Goal: Transaction & Acquisition: Purchase product/service

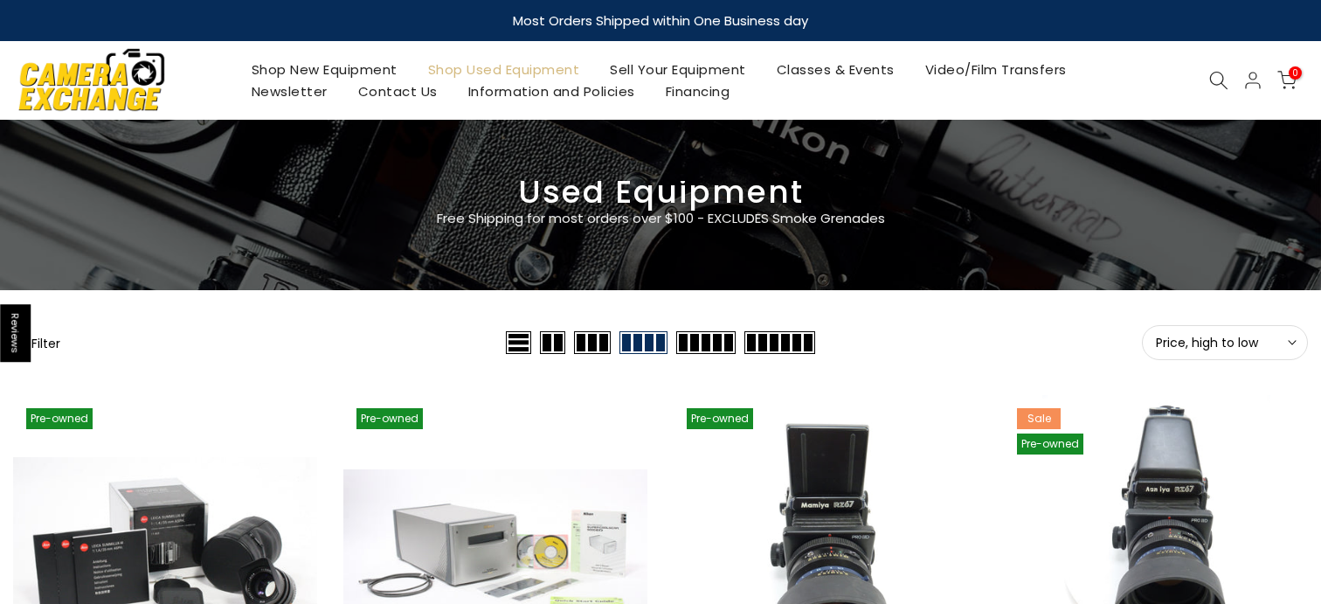
click at [1204, 80] on div at bounding box center [1218, 80] width 33 height 19
click at [1214, 78] on icon at bounding box center [1218, 80] width 19 height 19
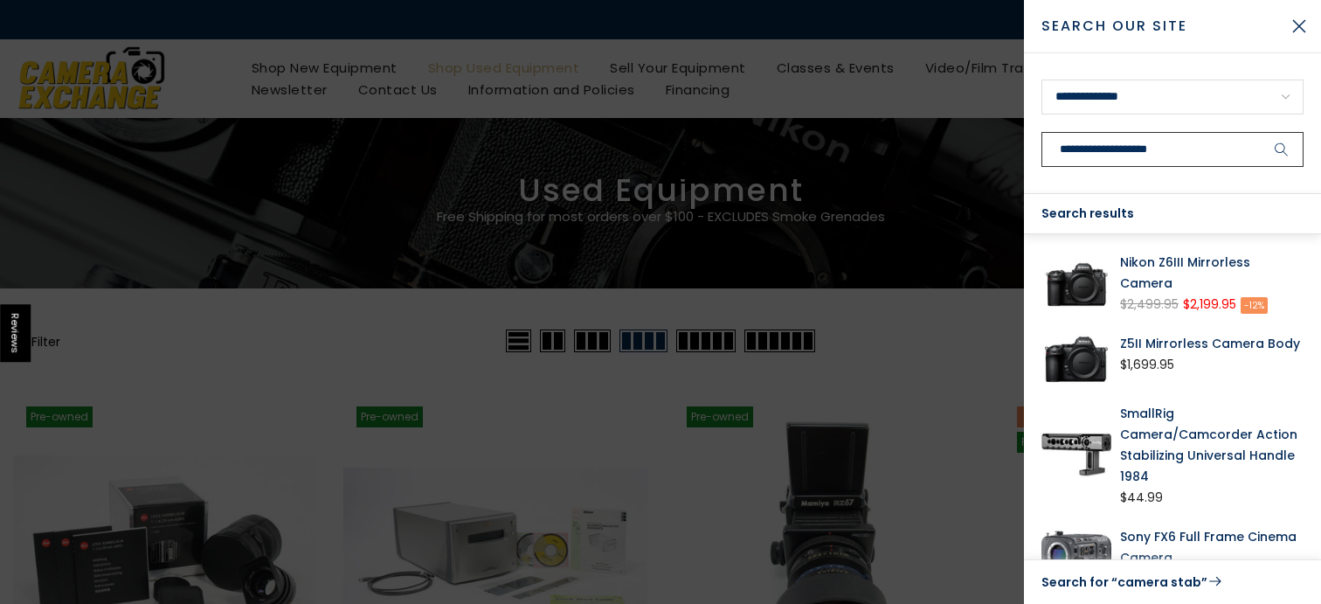
type input "**********"
click at [1260, 132] on button "submit" at bounding box center [1282, 149] width 44 height 35
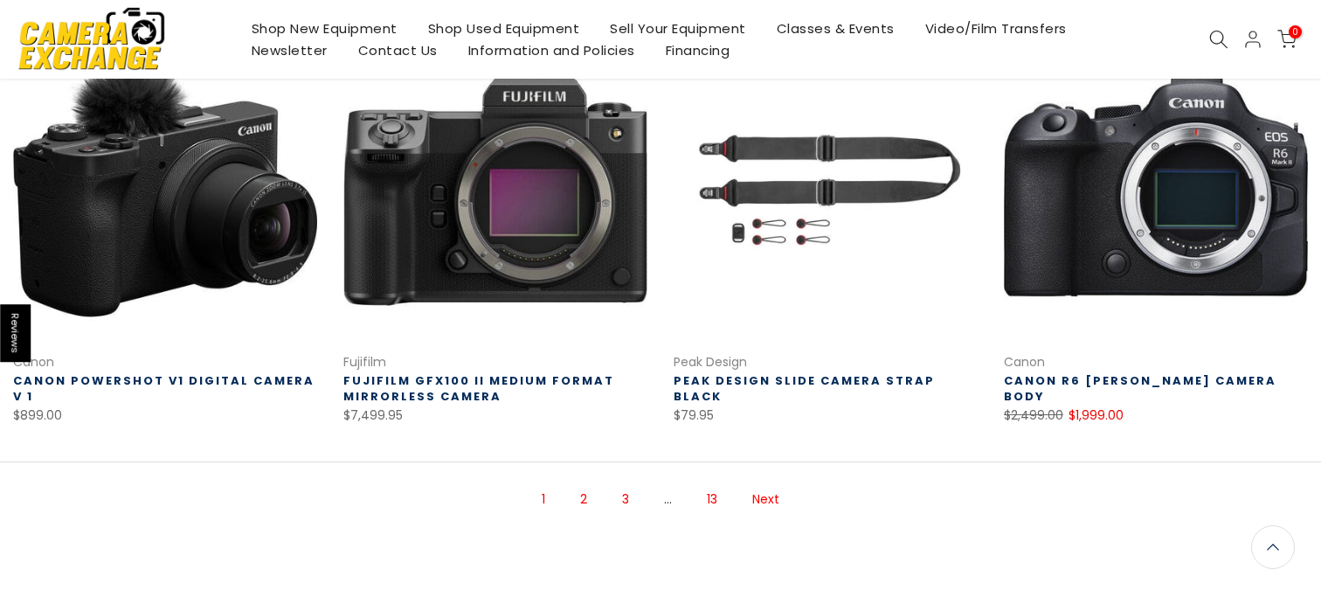
scroll to position [1174, 0]
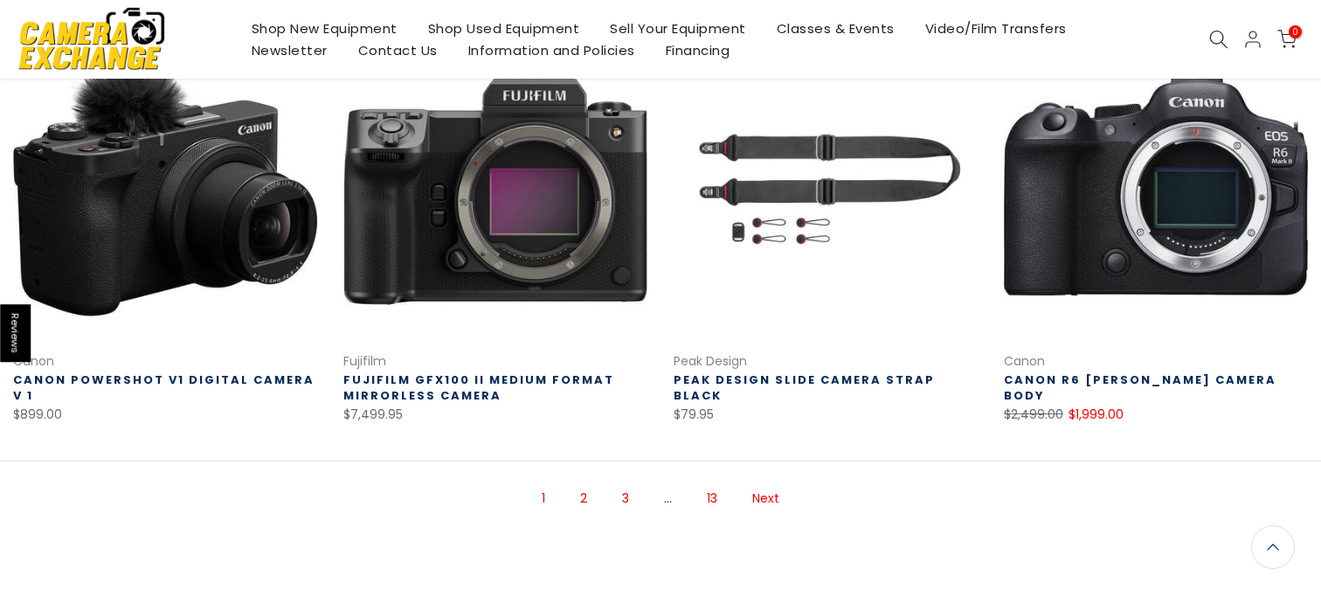
click at [774, 506] on link "Next" at bounding box center [765, 498] width 45 height 31
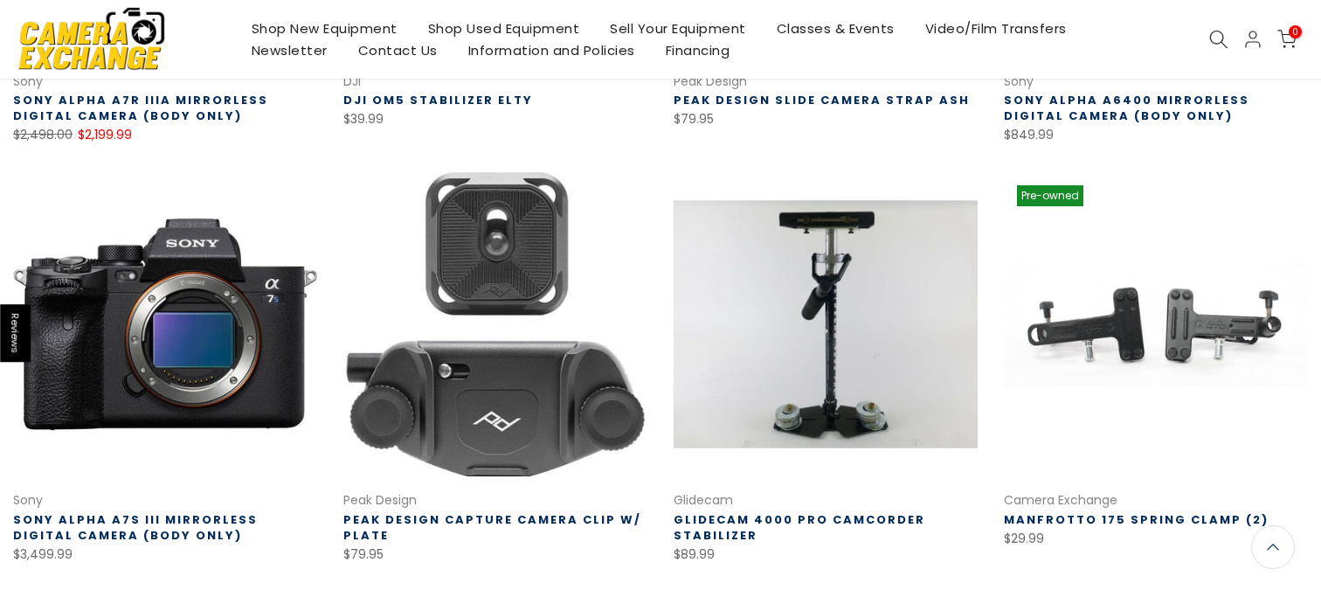
scroll to position [618, 0]
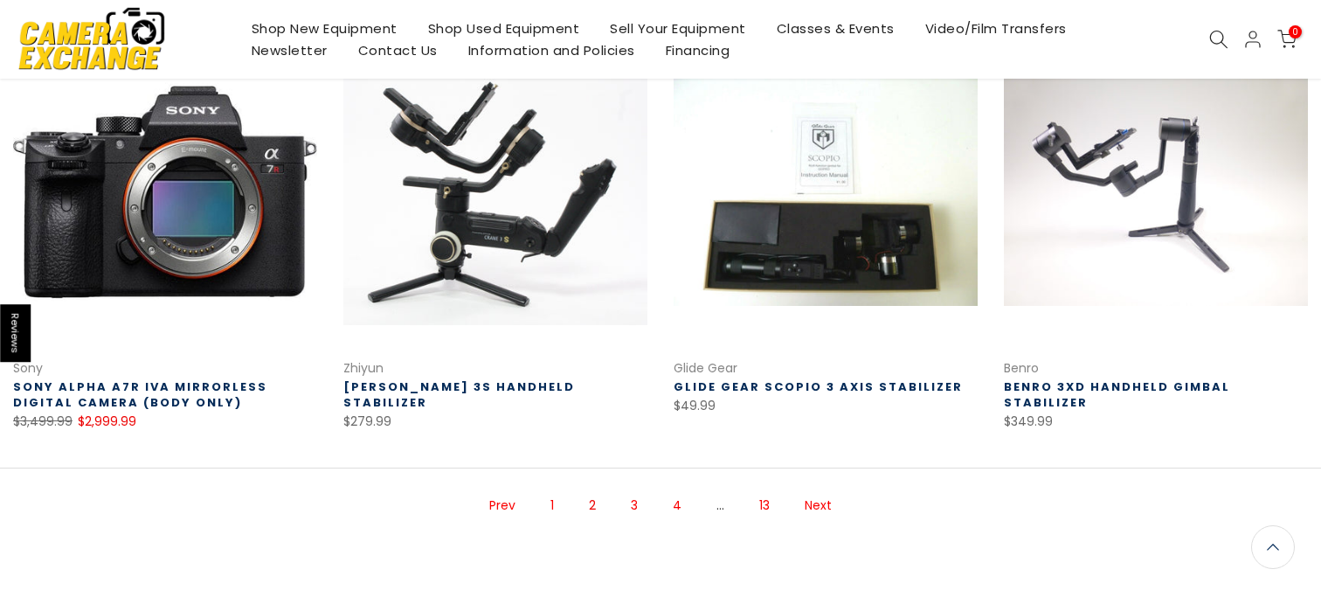
click at [819, 494] on link "Next" at bounding box center [818, 505] width 45 height 31
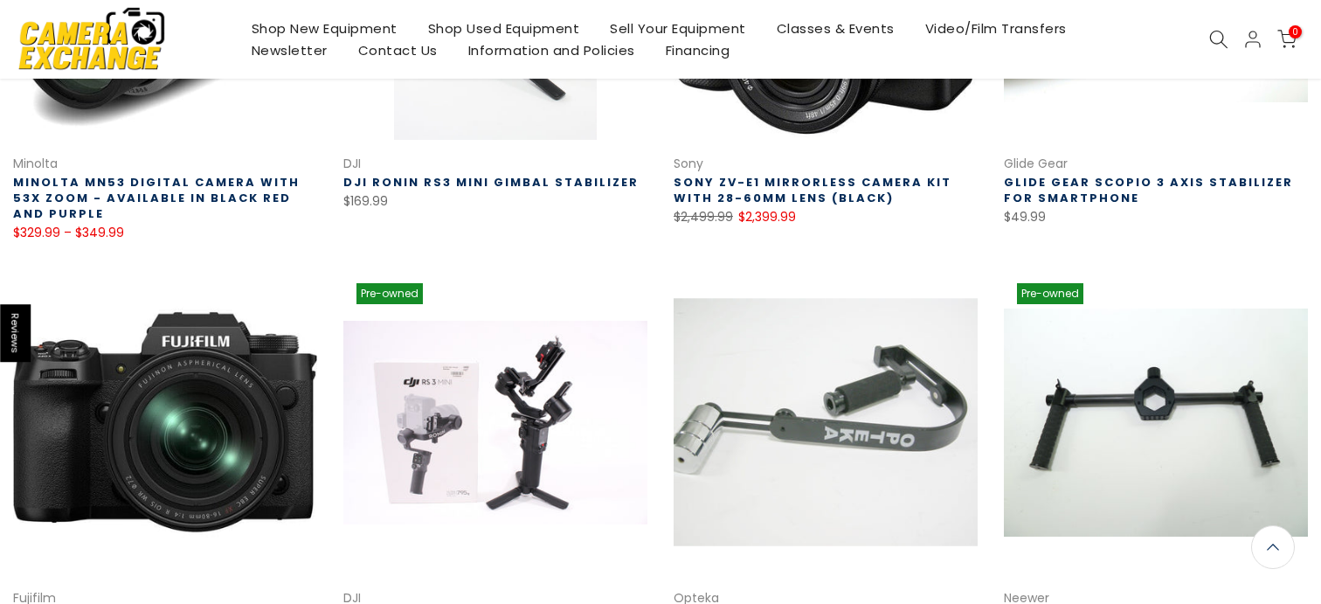
scroll to position [530, 0]
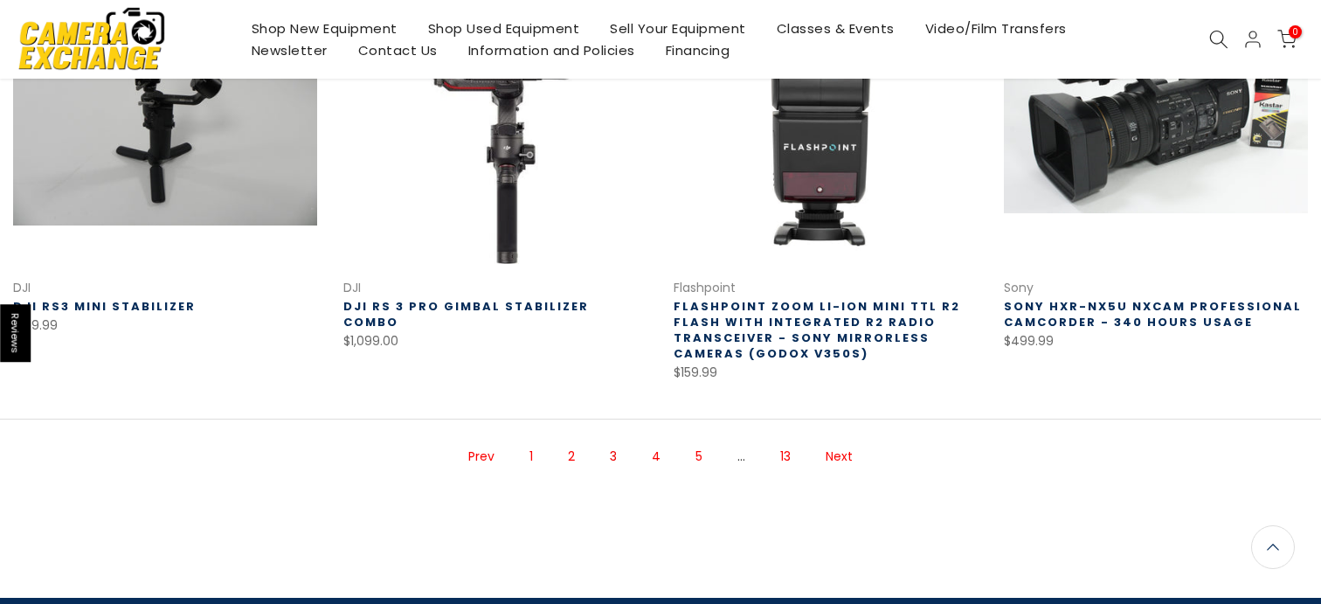
click at [855, 457] on link "Next" at bounding box center [839, 456] width 45 height 31
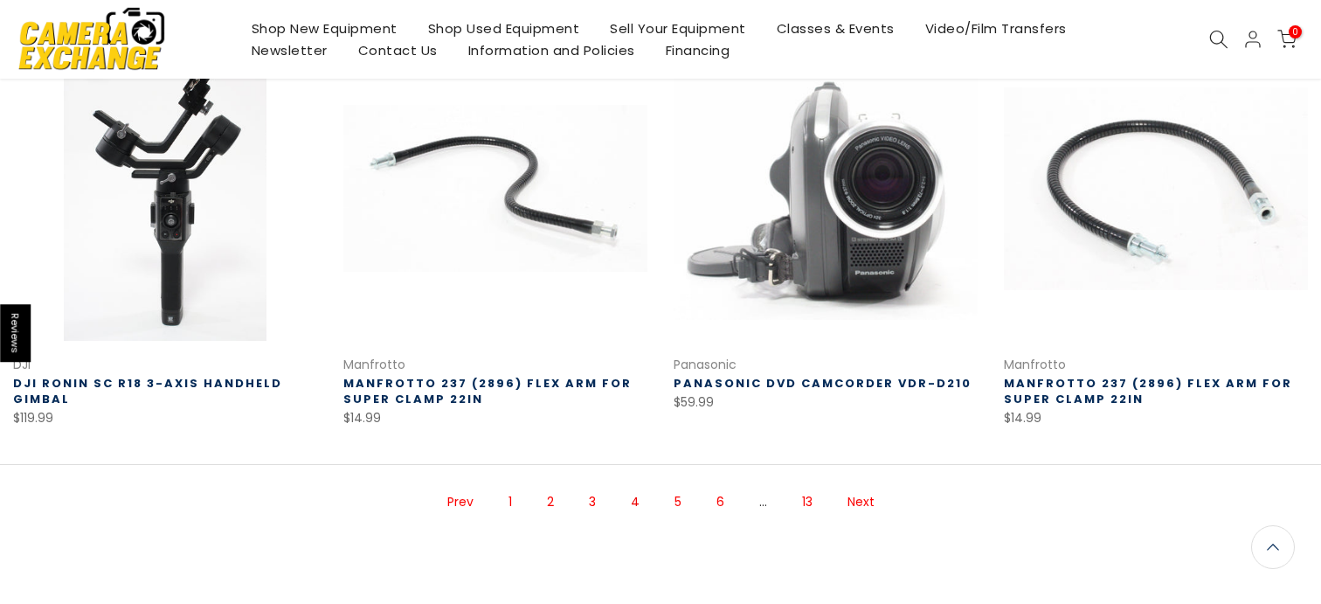
scroll to position [1208, 0]
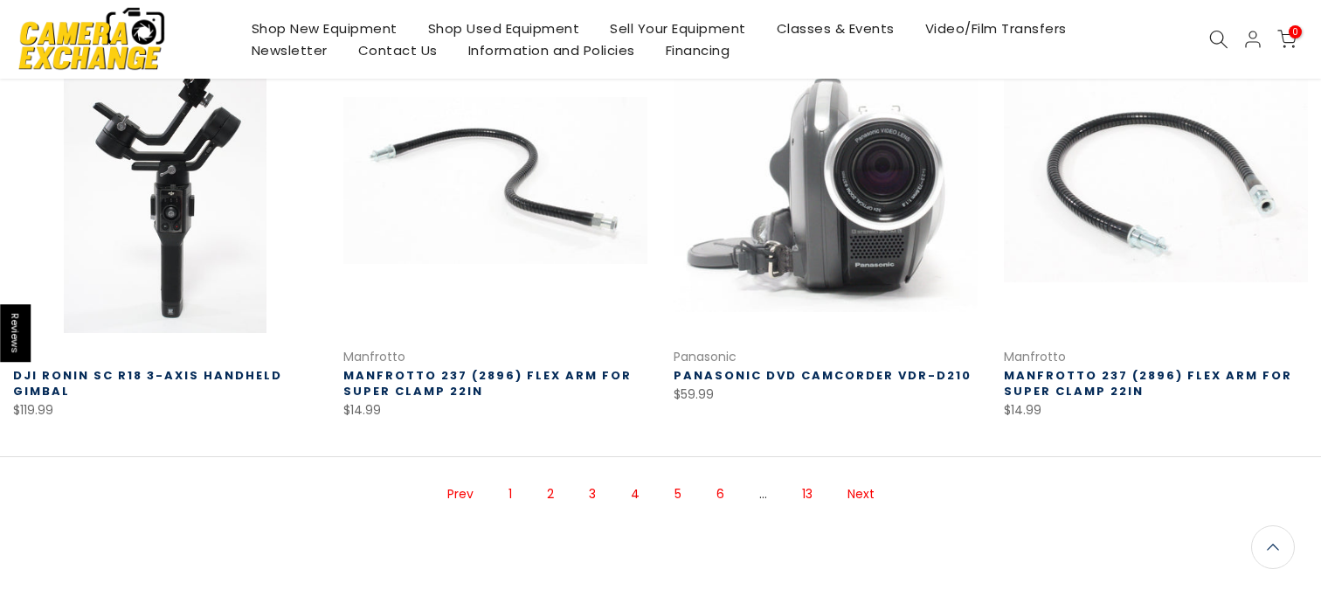
click at [865, 479] on link "Next" at bounding box center [861, 494] width 45 height 31
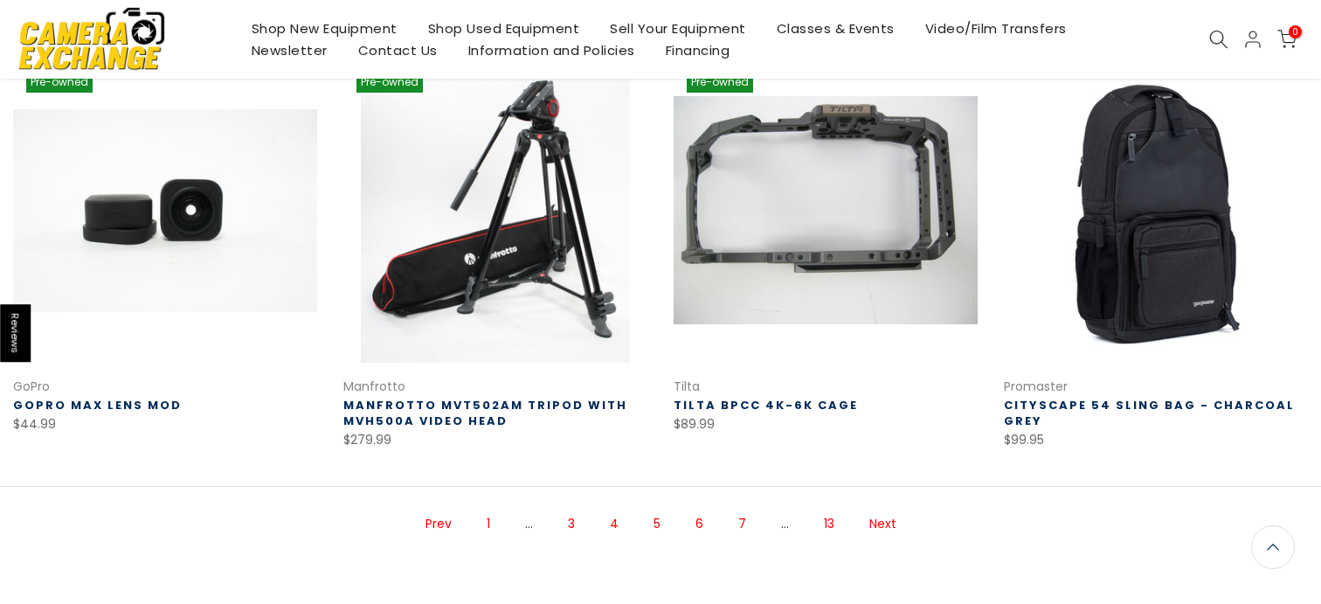
scroll to position [1184, 0]
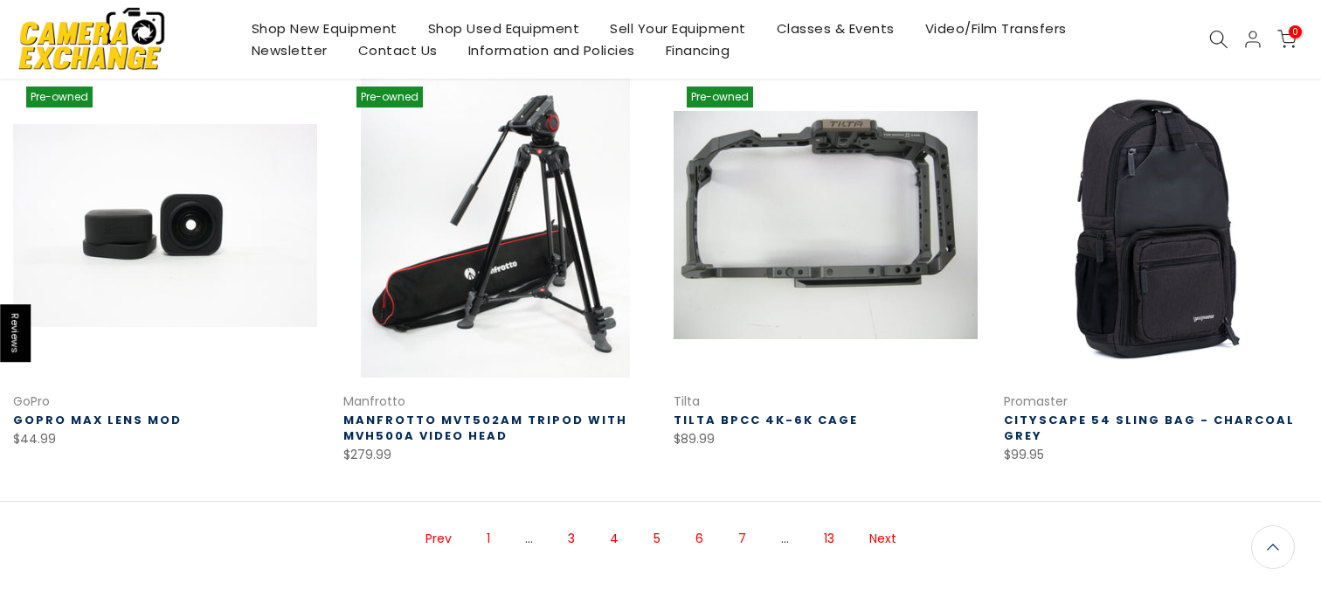
click at [877, 525] on link "Next" at bounding box center [882, 538] width 45 height 31
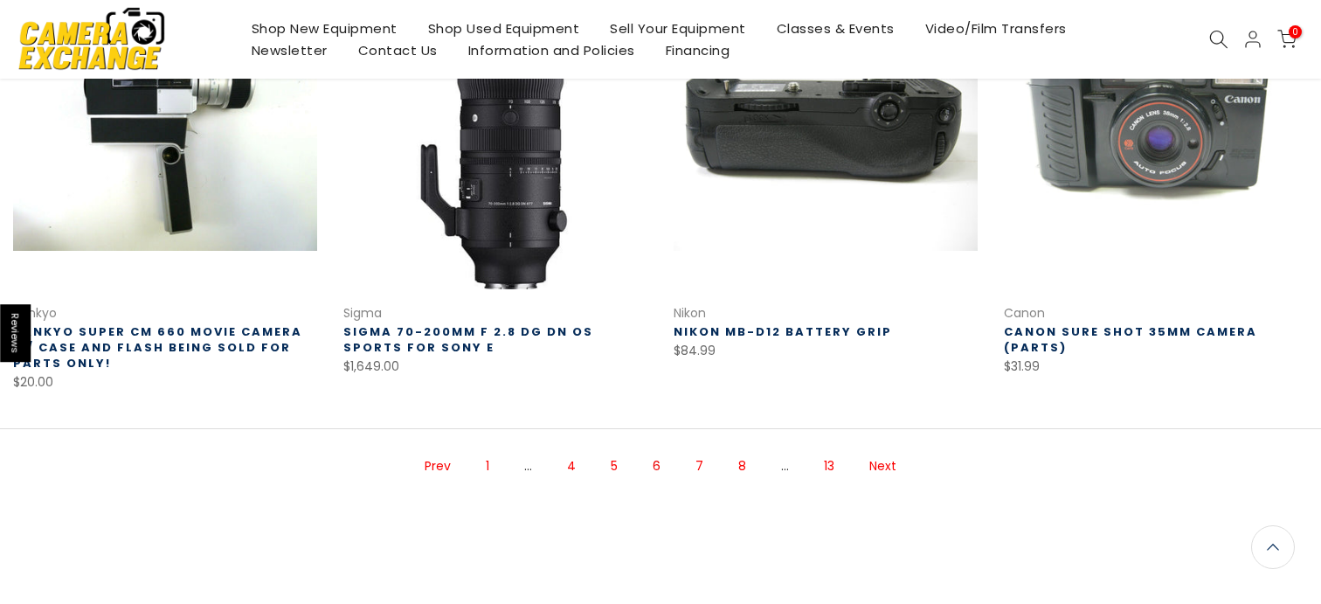
scroll to position [1228, 0]
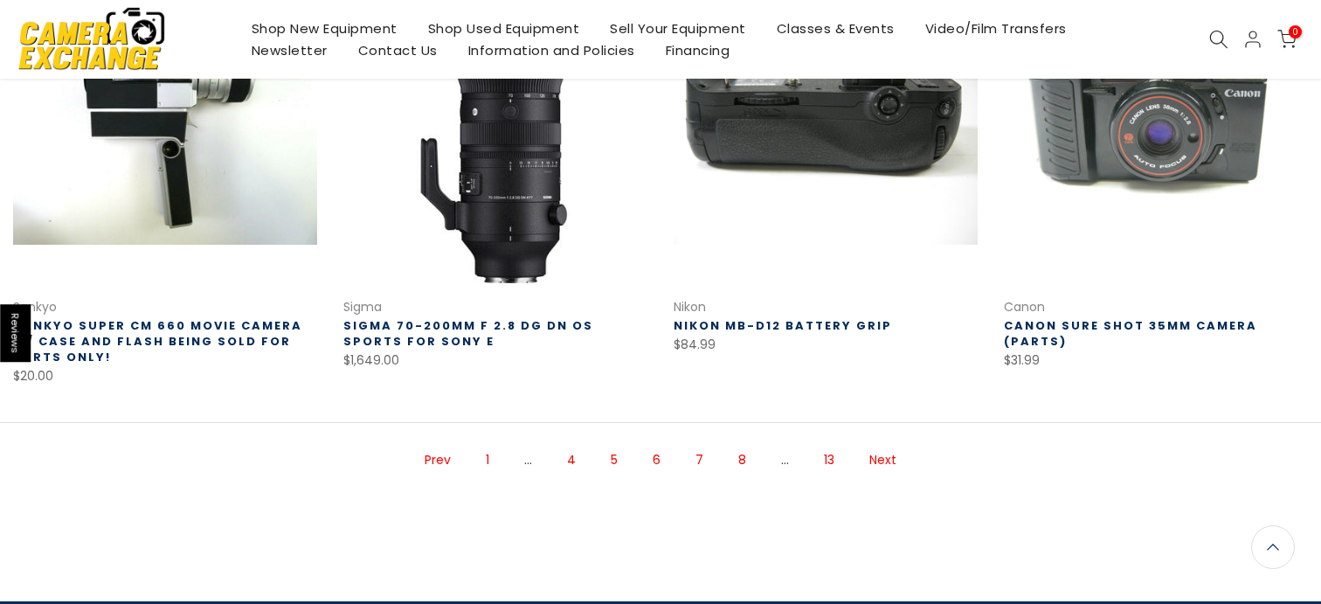
click at [866, 454] on link "Next" at bounding box center [882, 460] width 45 height 31
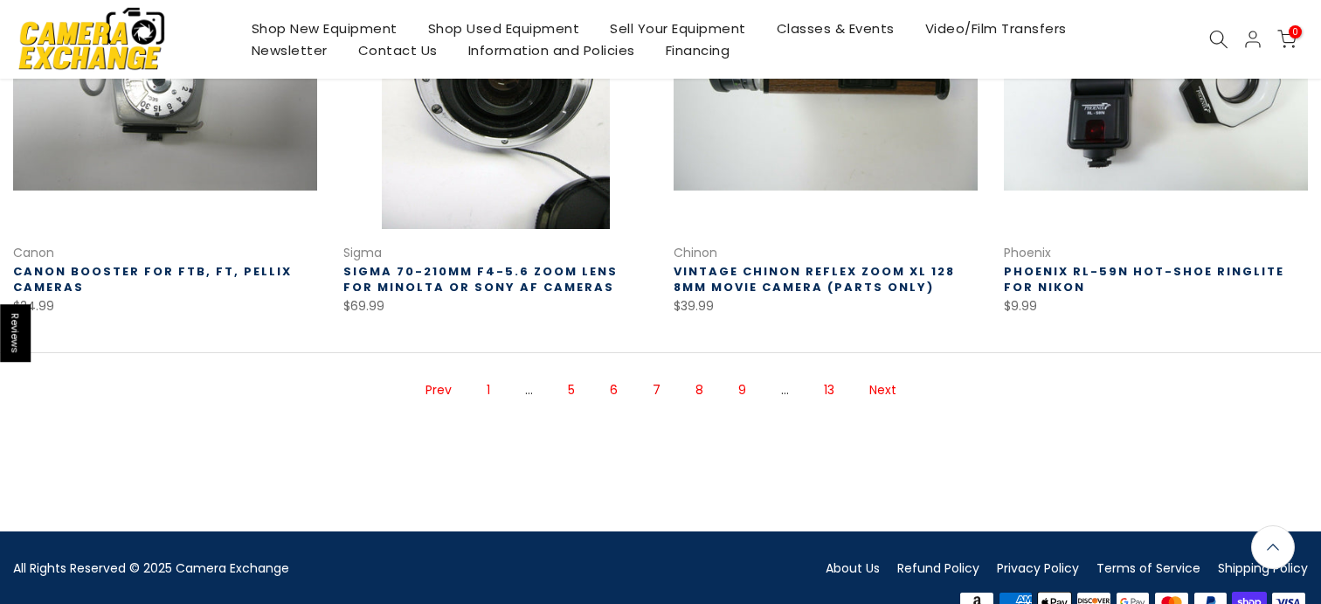
scroll to position [1337, 0]
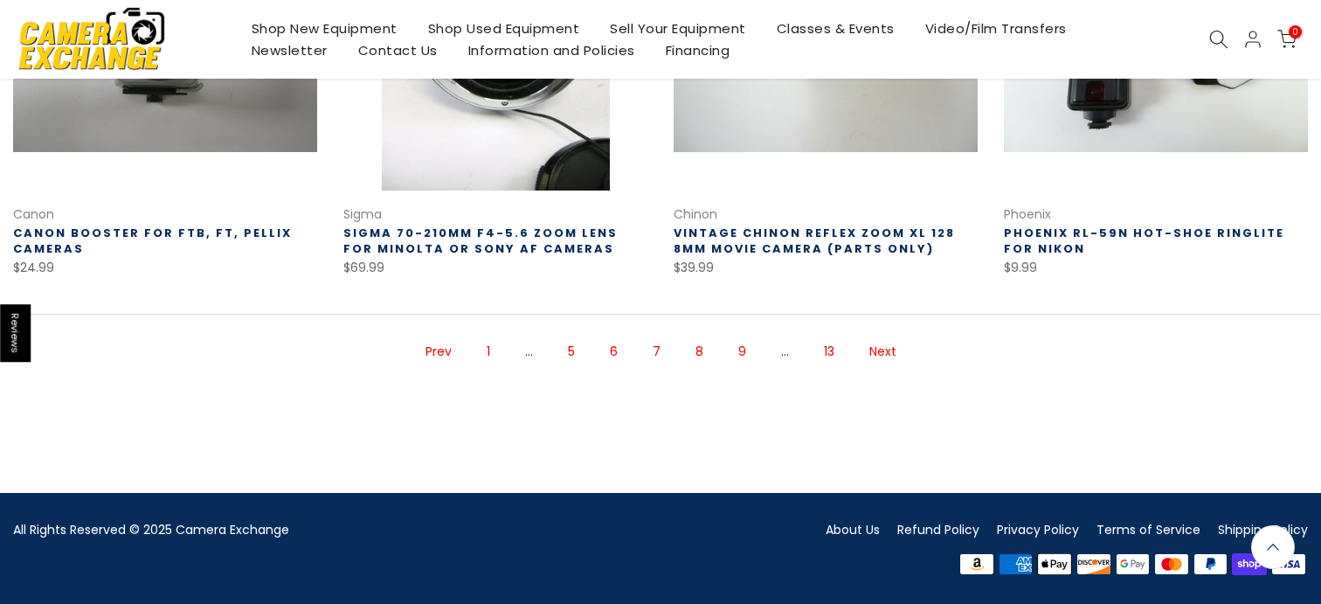
click at [866, 343] on link "Next" at bounding box center [882, 351] width 45 height 31
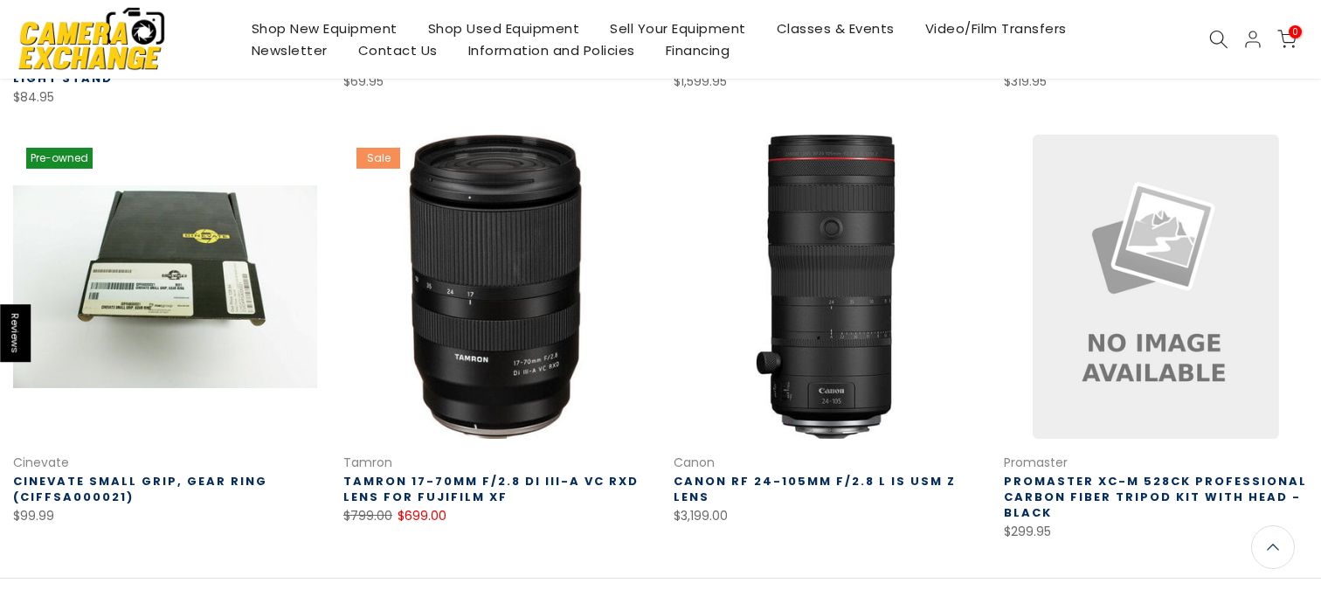
scroll to position [1082, 0]
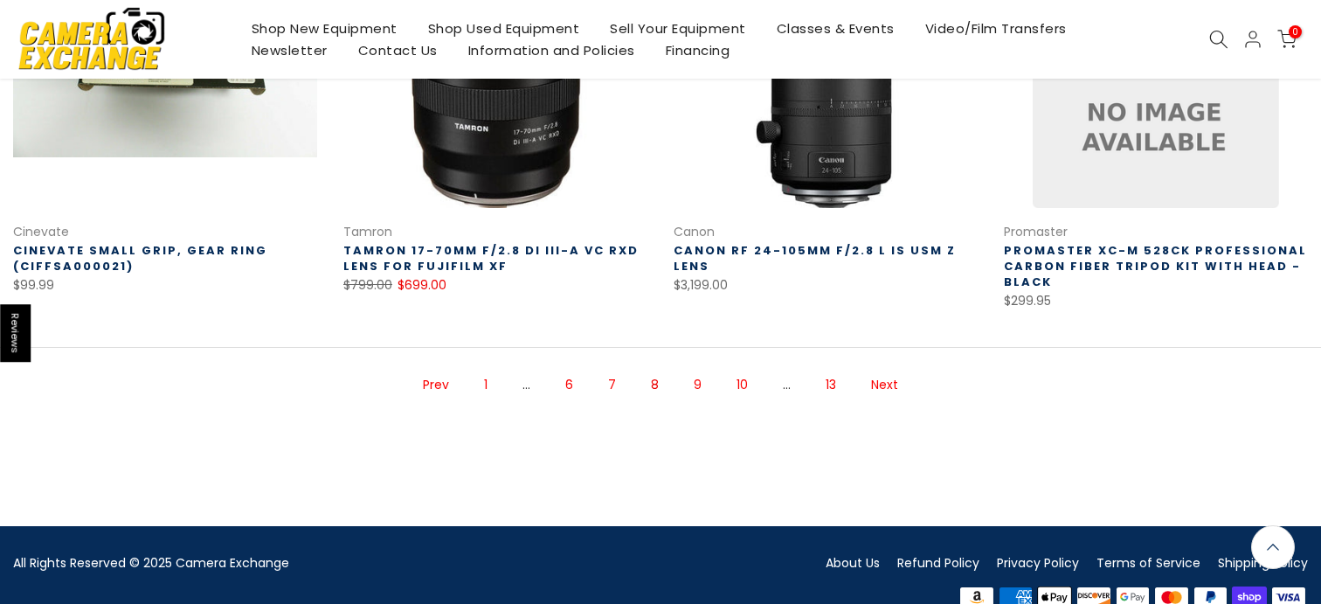
click at [888, 383] on link "Next" at bounding box center [884, 385] width 45 height 31
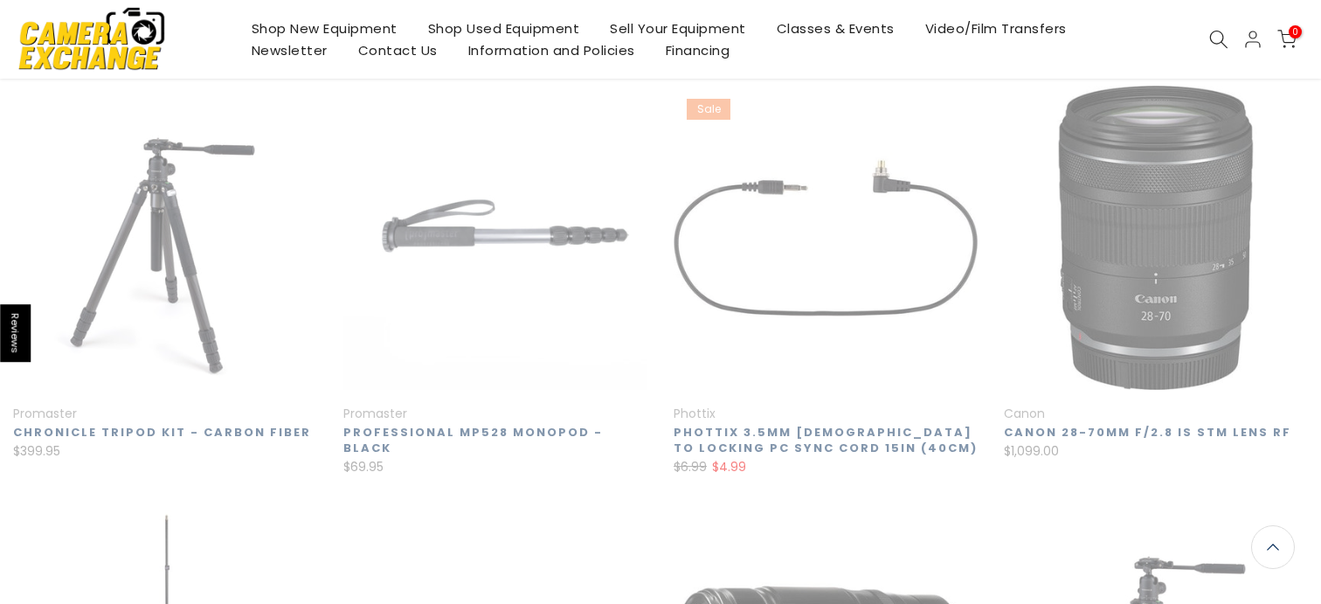
scroll to position [280, 0]
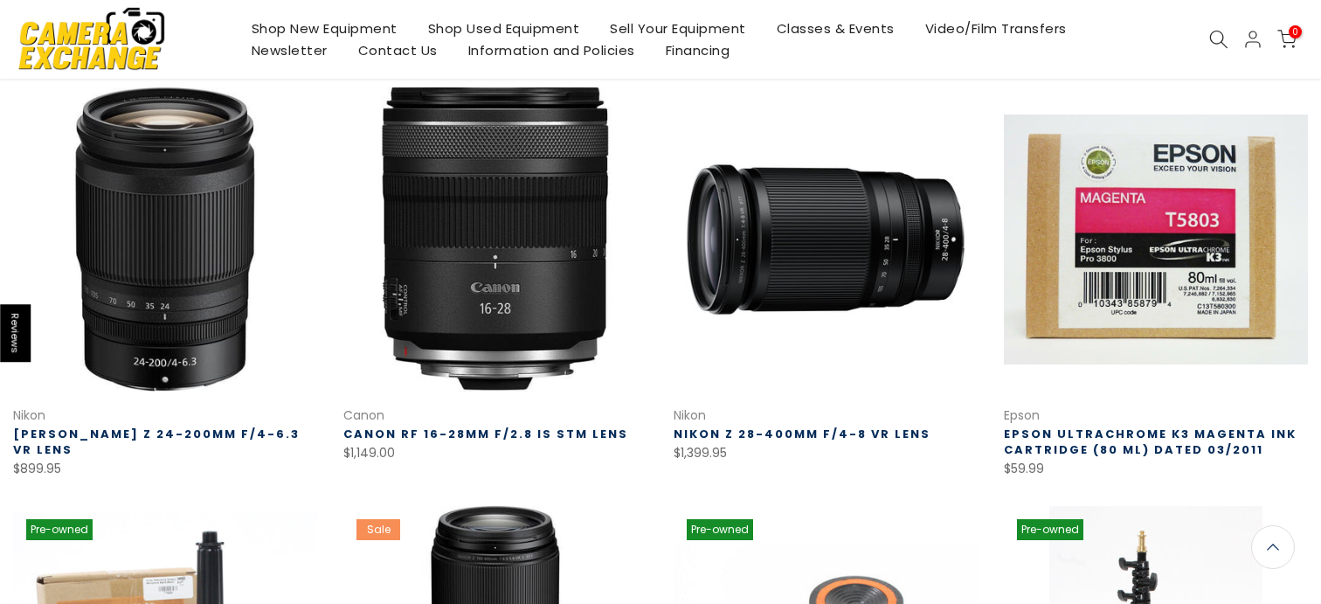
click at [450, 30] on link "Shop Used Equipment" at bounding box center [503, 28] width 183 height 22
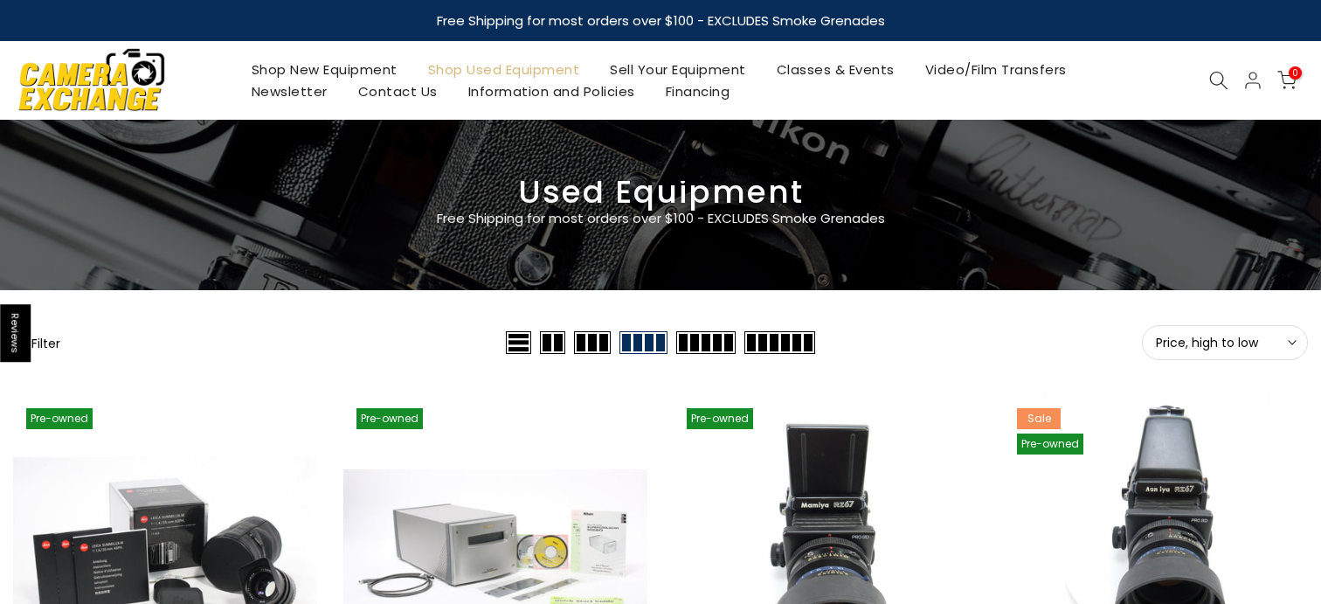
click at [49, 349] on button "Filter" at bounding box center [36, 342] width 47 height 17
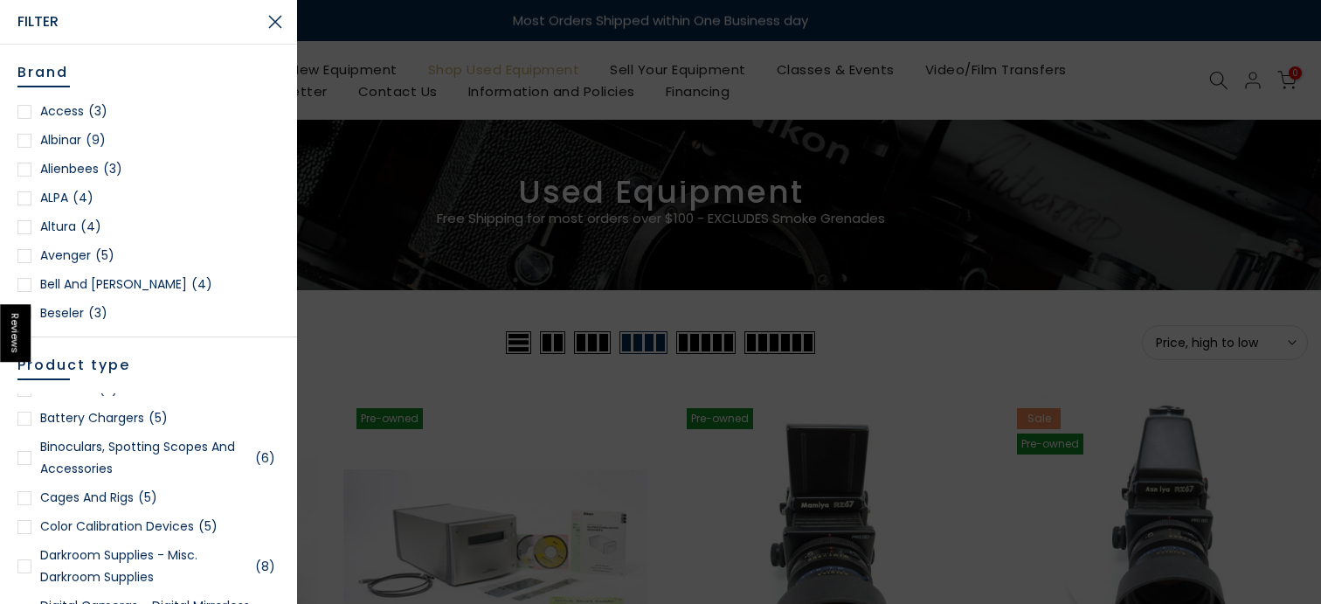
scroll to position [418, 0]
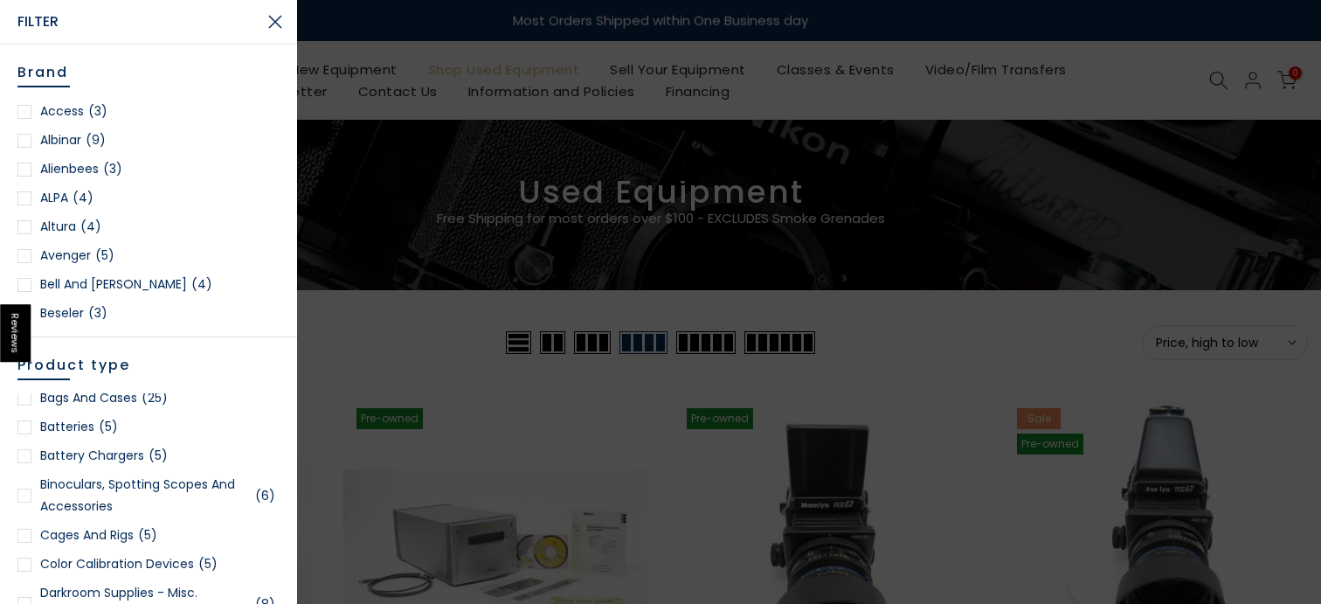
click at [116, 529] on link "Cages and Rigs (5)" at bounding box center [148, 535] width 262 height 22
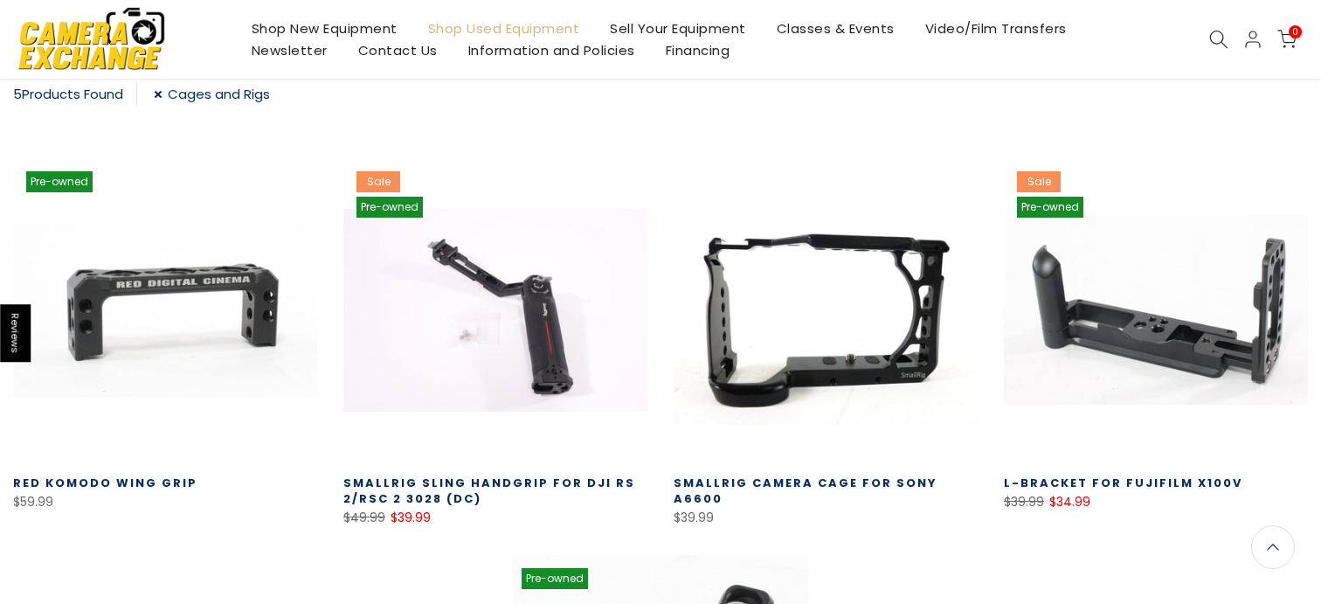
scroll to position [318, 0]
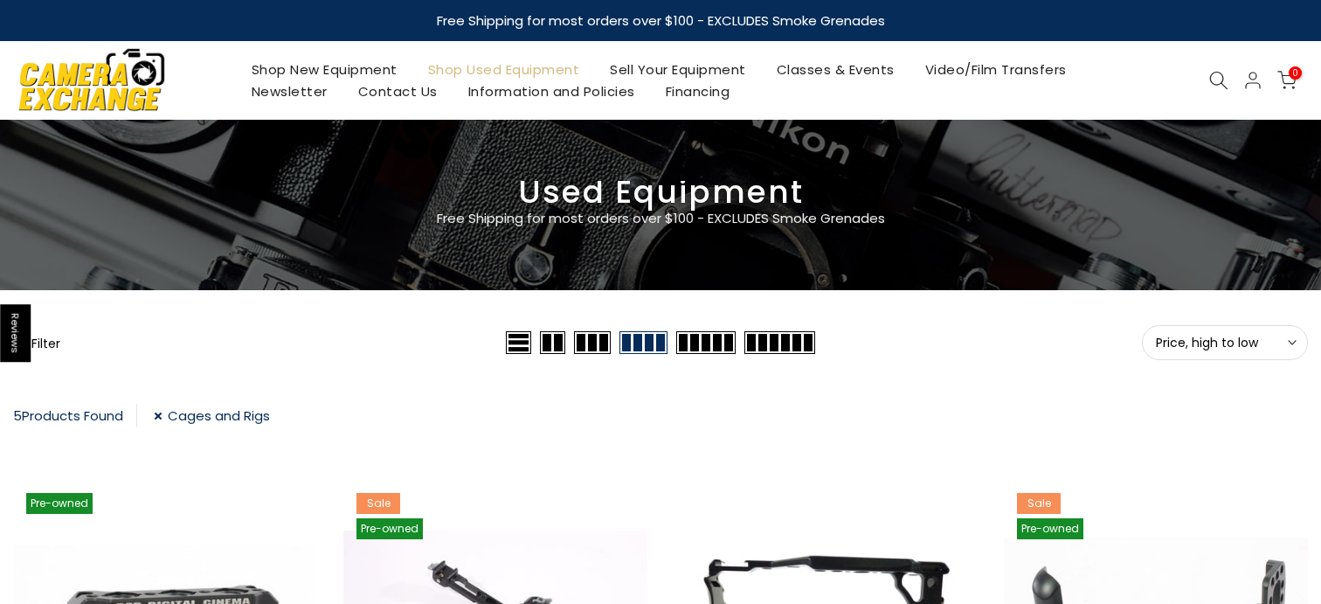
click at [168, 407] on link "Cages and Rigs" at bounding box center [212, 416] width 116 height 24
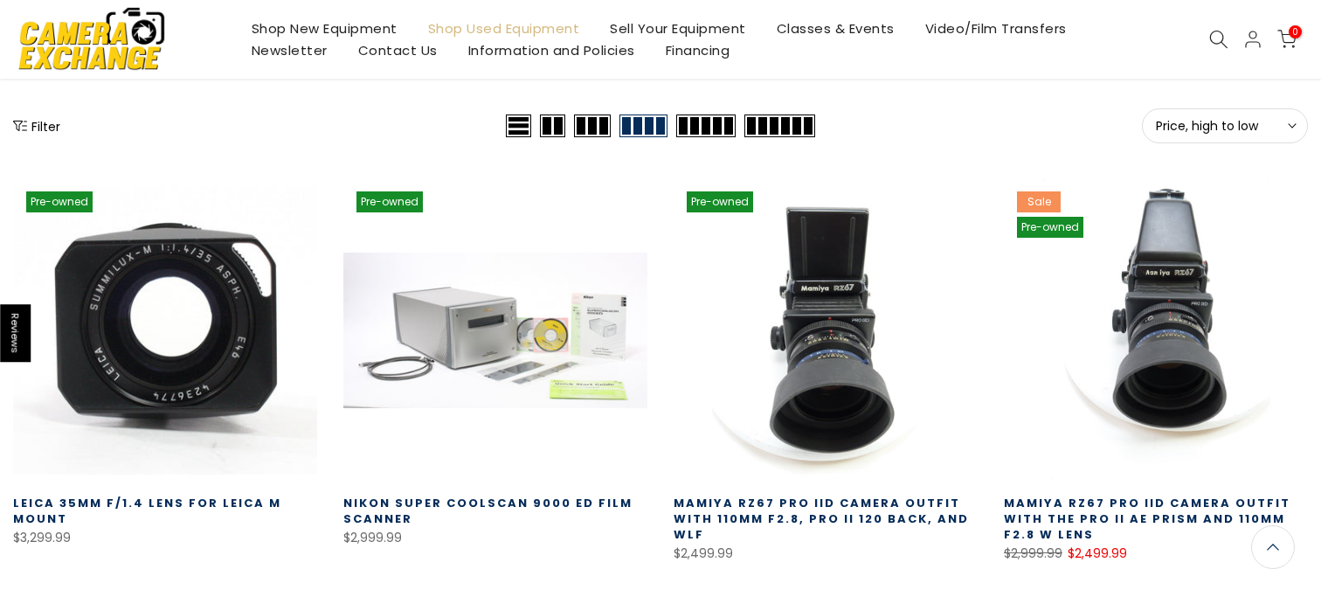
scroll to position [165, 0]
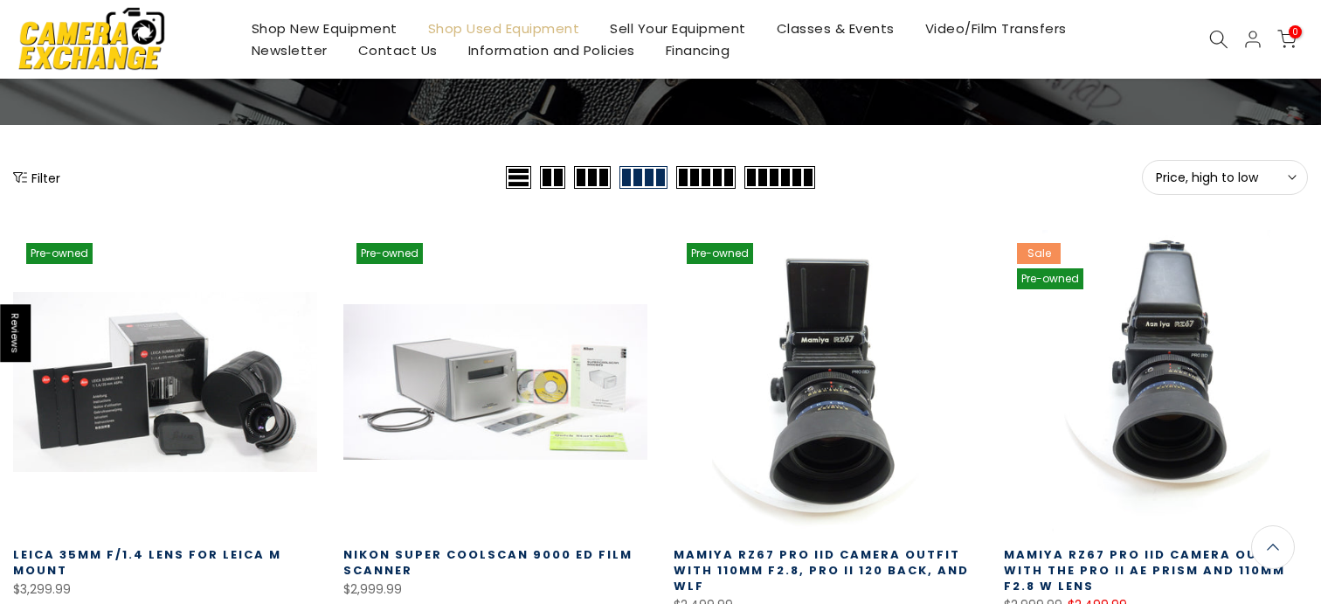
click at [43, 180] on button "Filter" at bounding box center [36, 177] width 47 height 17
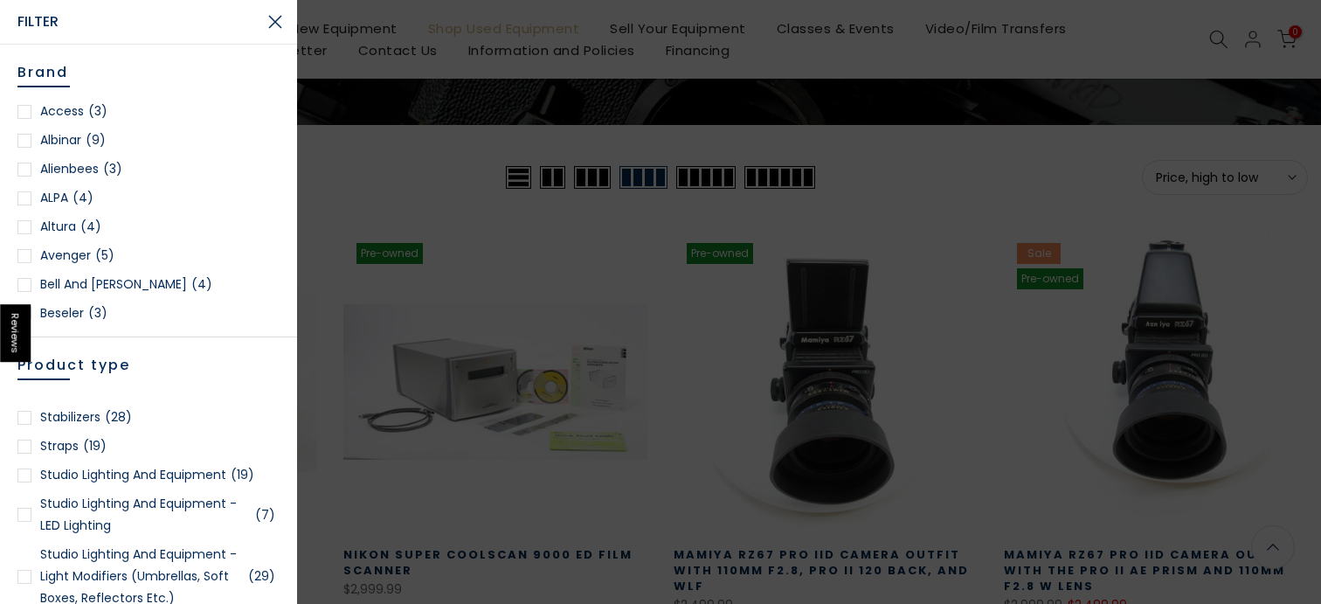
scroll to position [3915, 0]
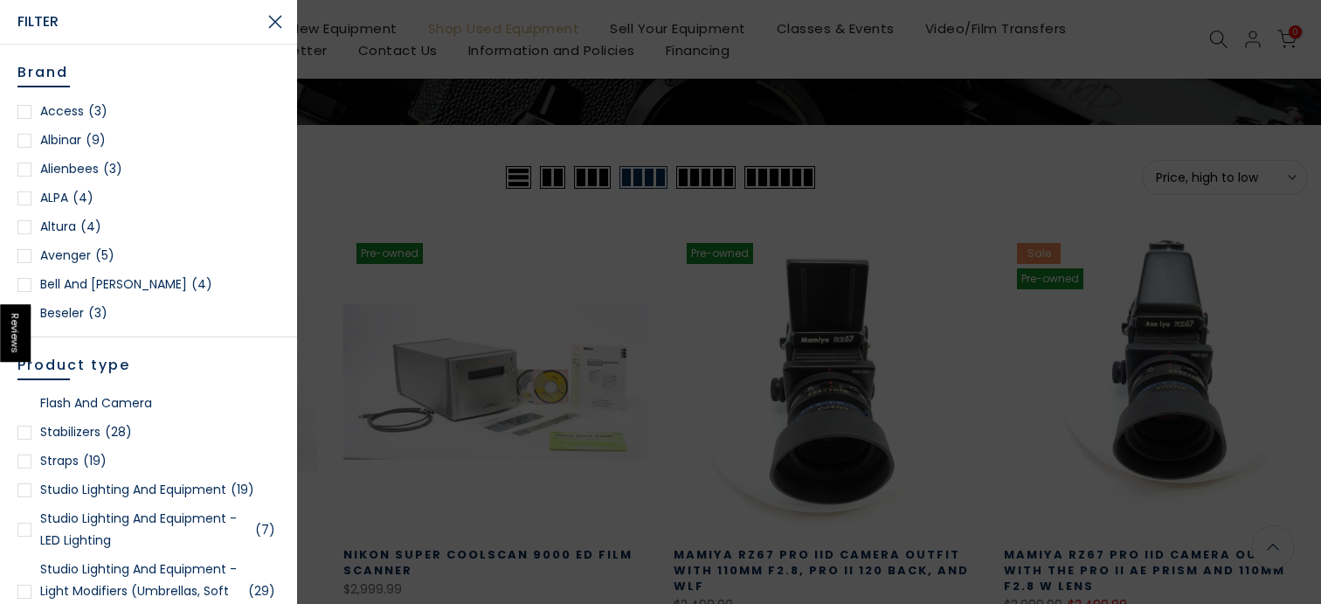
click at [98, 443] on link "Stabilizers (28)" at bounding box center [148, 432] width 262 height 22
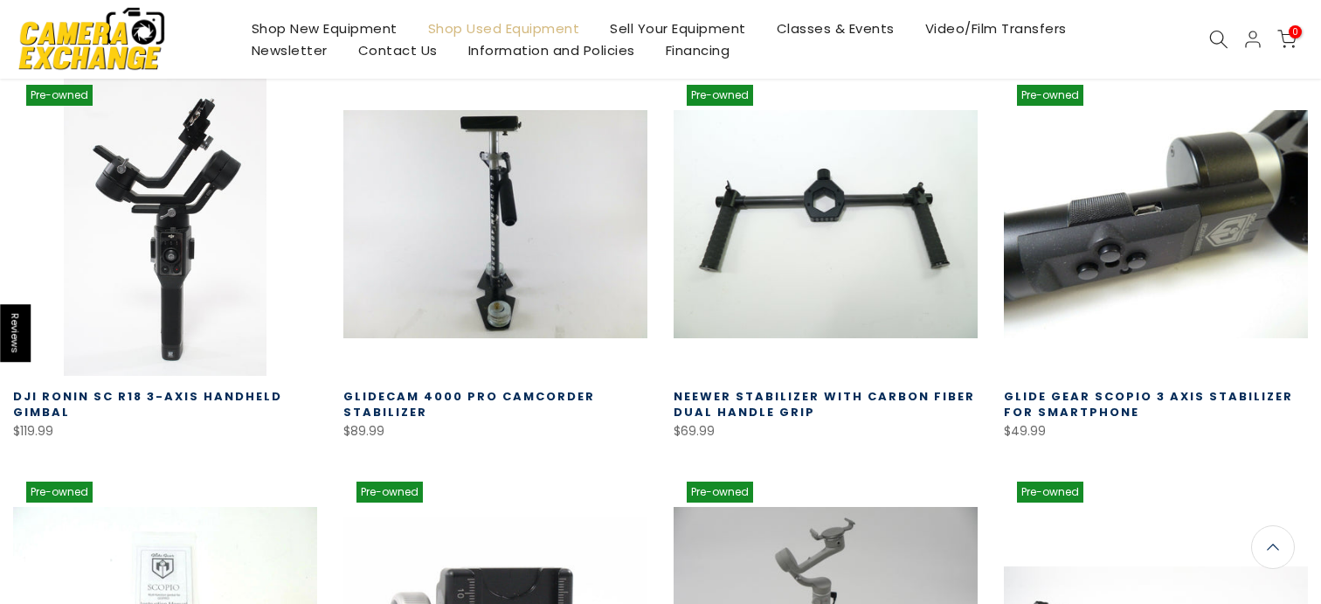
scroll to position [803, 0]
click at [1069, 397] on link "Glide Gear Scopio 3 Axis Stabilizer for Smartphone" at bounding box center [1148, 404] width 289 height 32
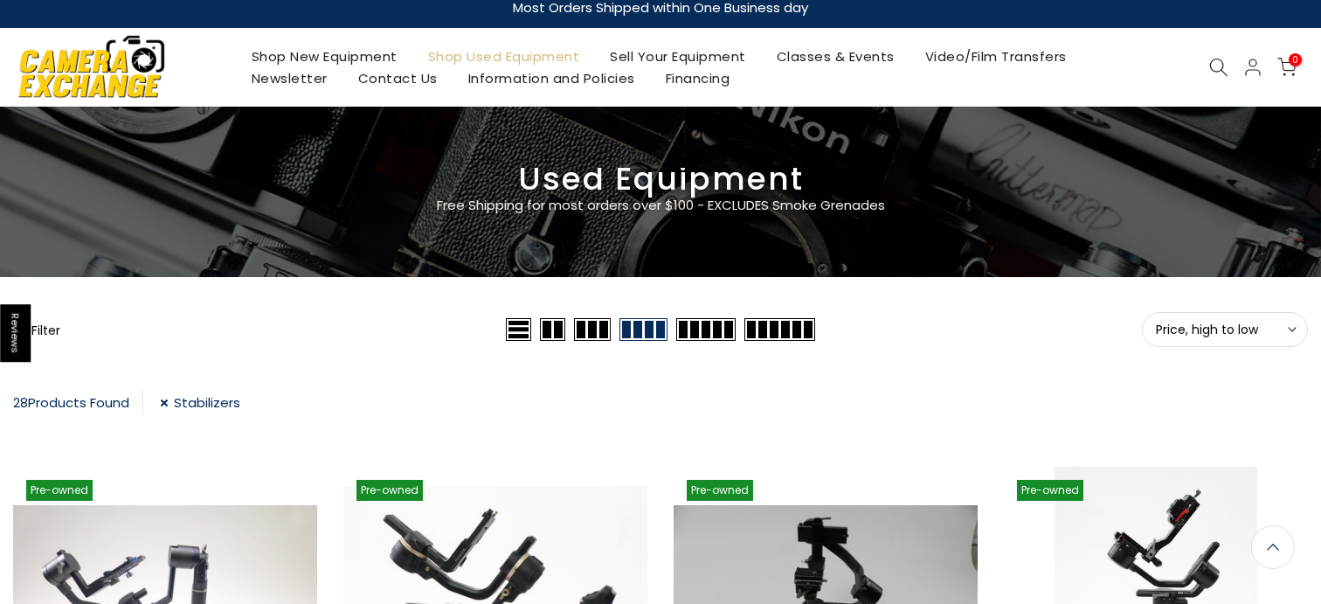
scroll to position [3, 0]
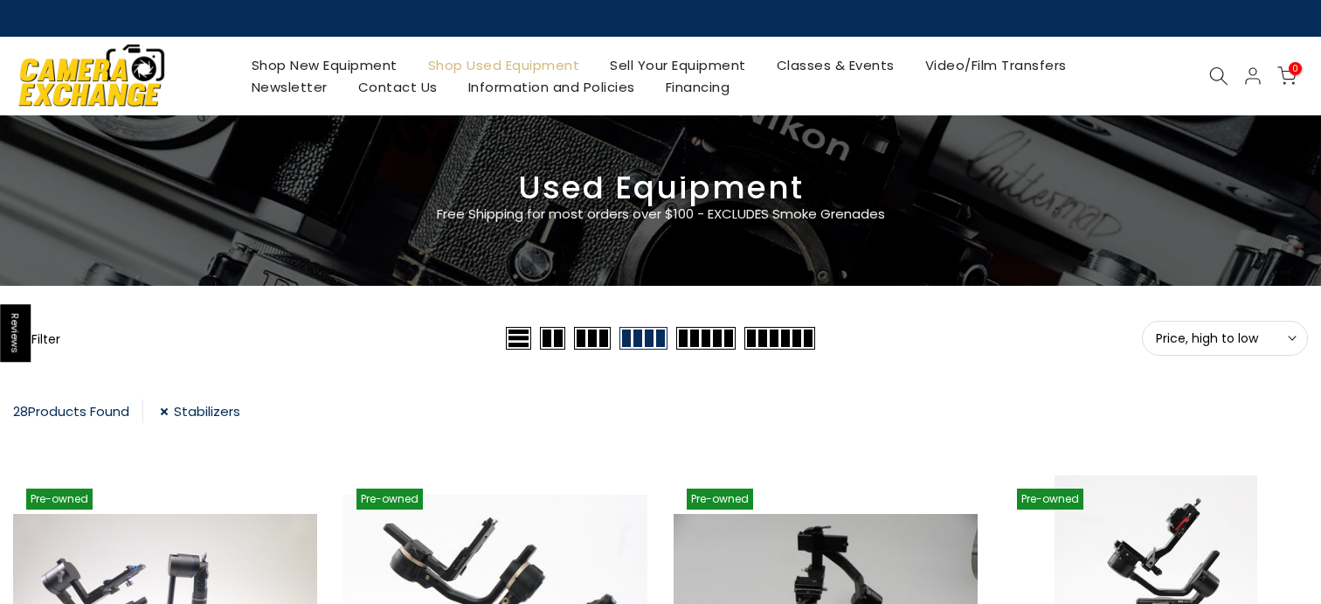
click at [215, 408] on link "Stabilizers" at bounding box center [200, 411] width 80 height 24
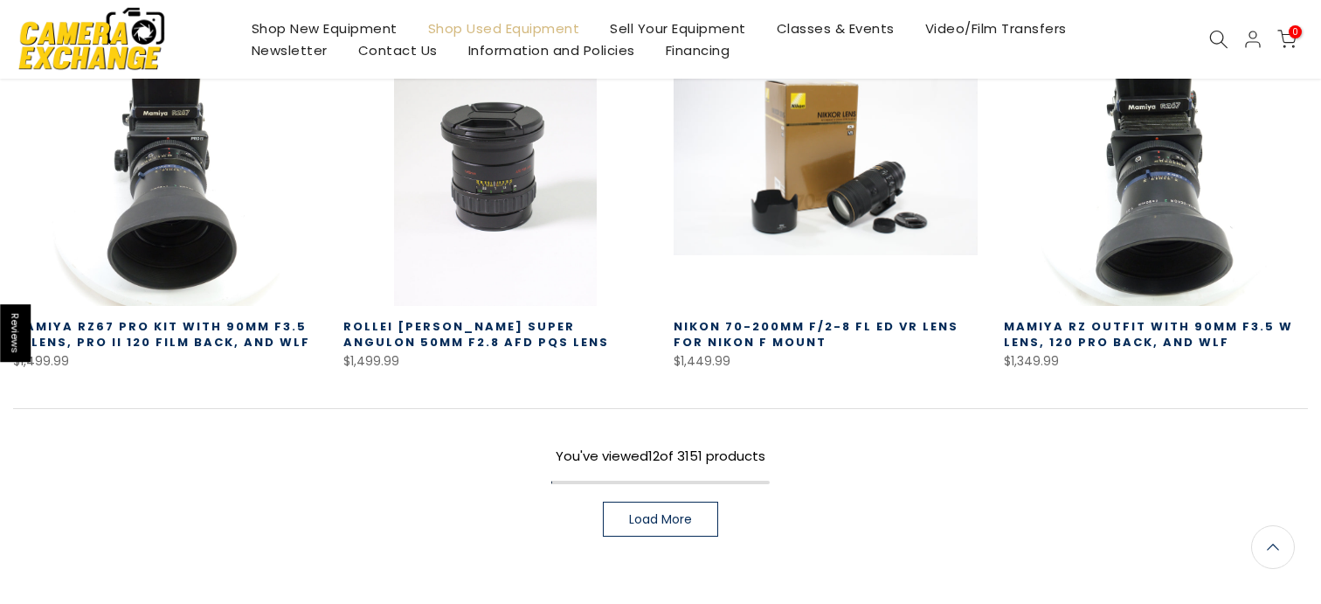
scroll to position [1164, 0]
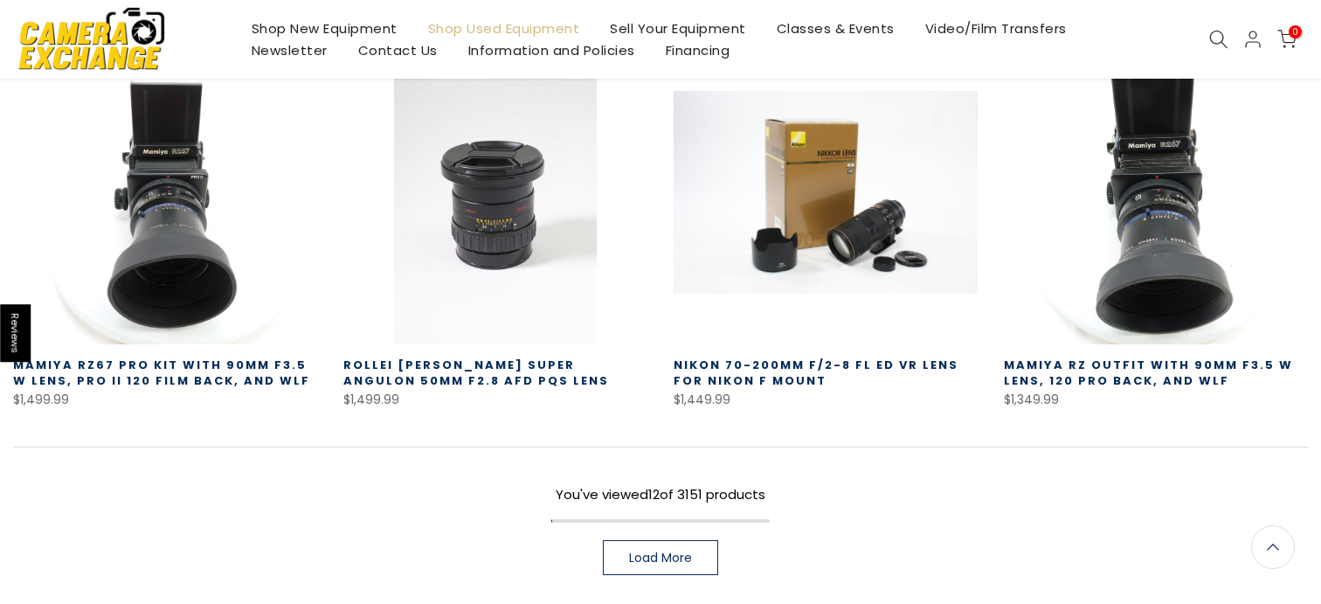
click at [648, 547] on link "Load More" at bounding box center [660, 557] width 115 height 35
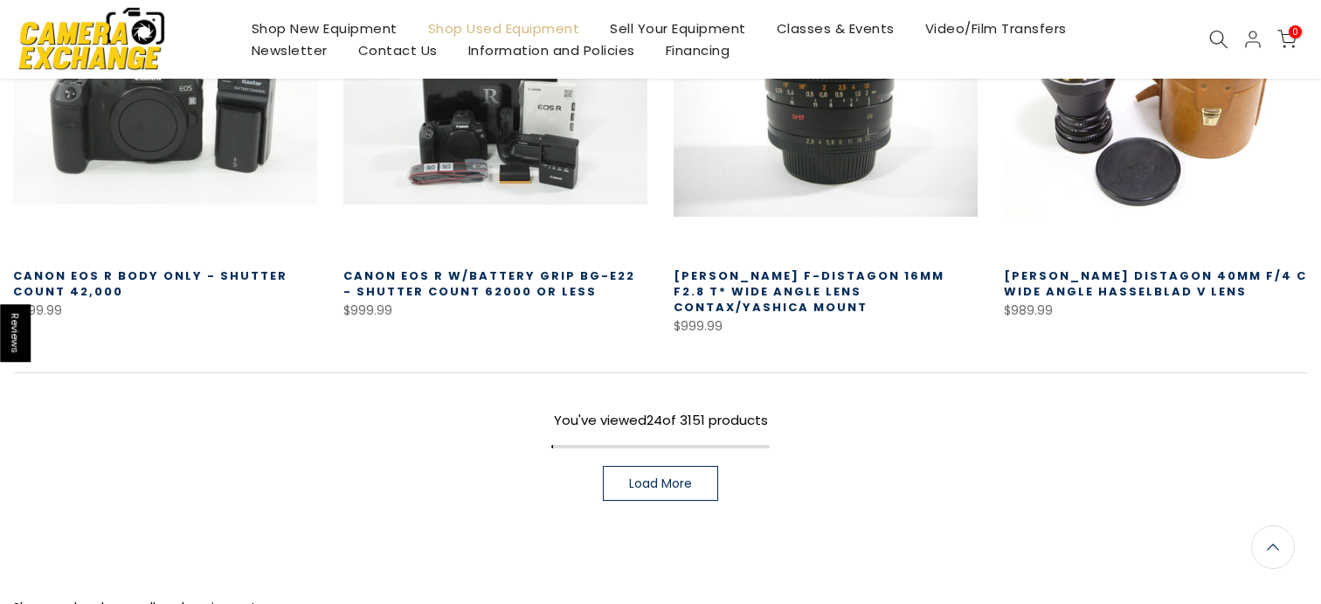
scroll to position [2549, 0]
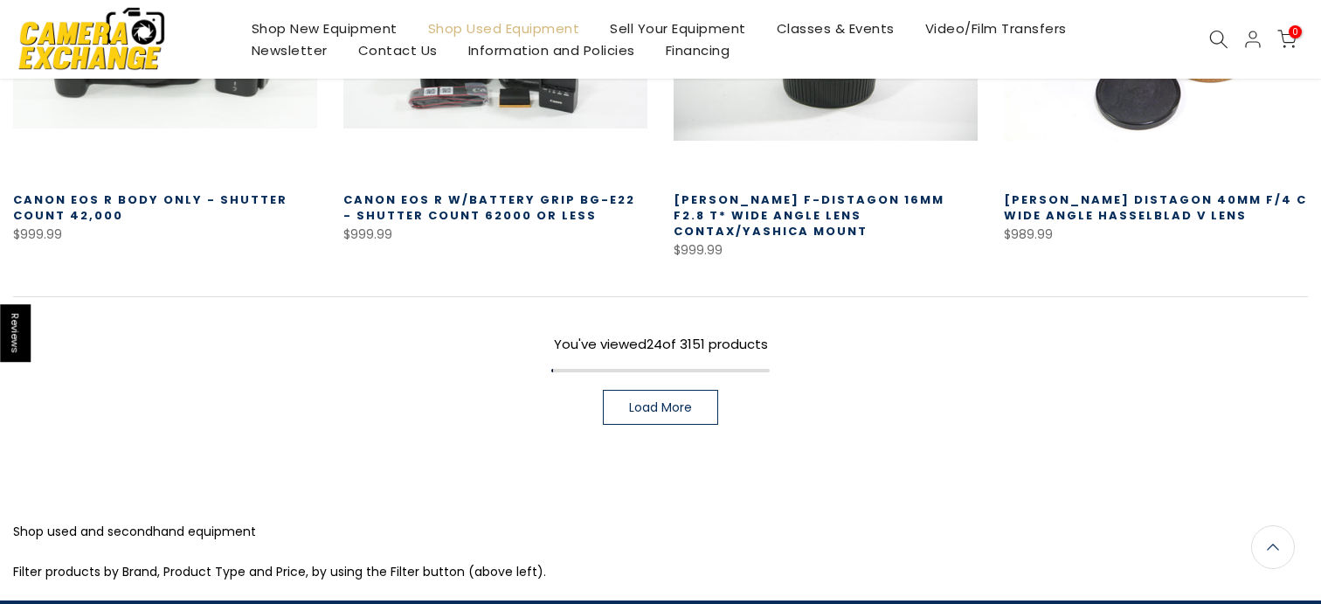
click at [708, 394] on link "Load More" at bounding box center [660, 407] width 115 height 35
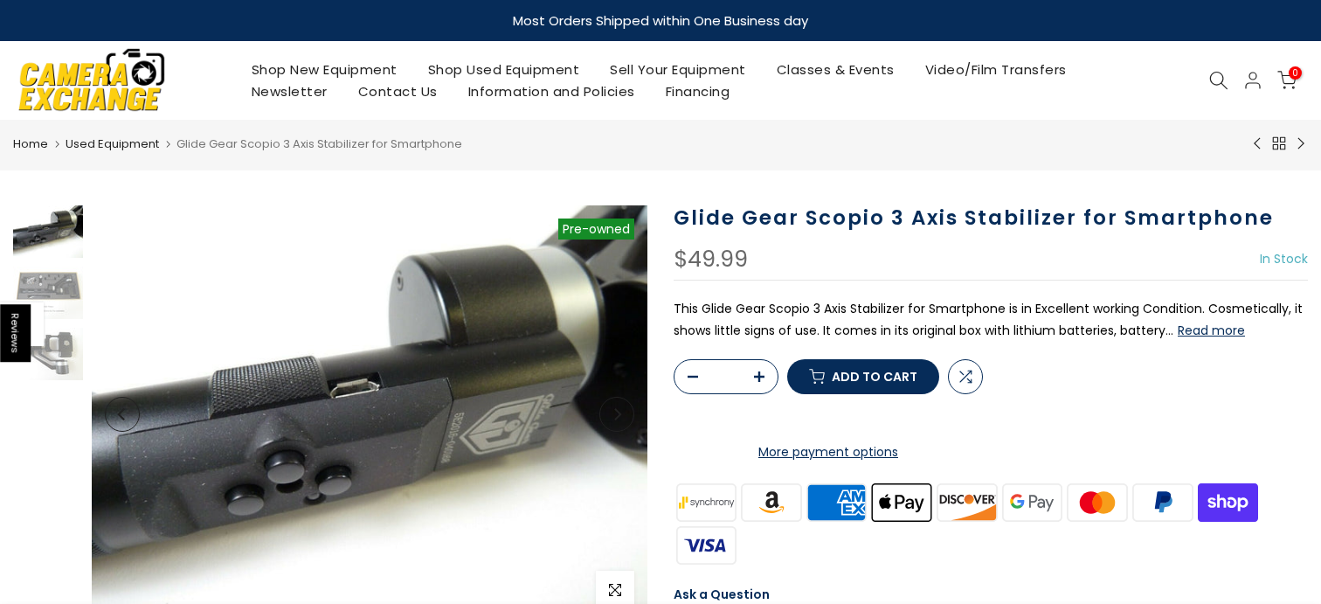
click at [43, 262] on div at bounding box center [48, 292] width 74 height 175
click at [52, 286] on img at bounding box center [48, 292] width 70 height 52
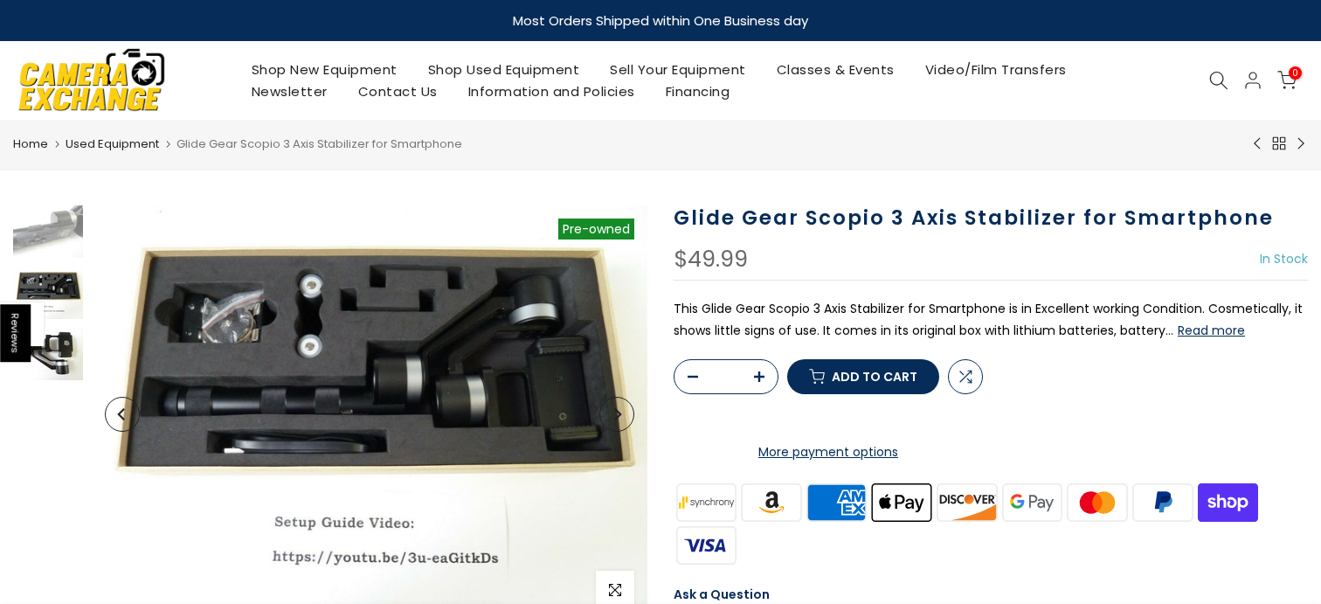
click at [57, 348] on img at bounding box center [48, 354] width 70 height 52
